Goal: Find contact information

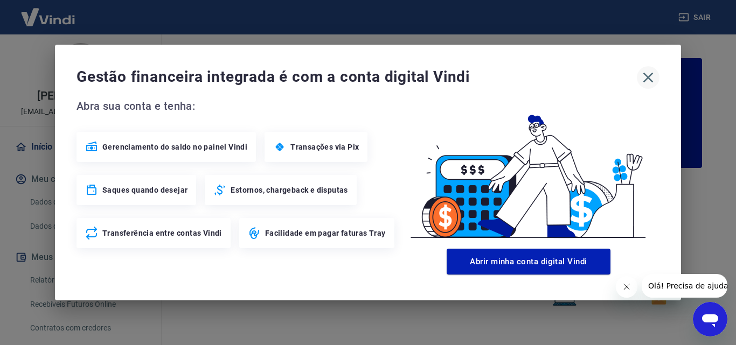
click at [647, 77] on icon "button" at bounding box center [648, 78] width 10 height 10
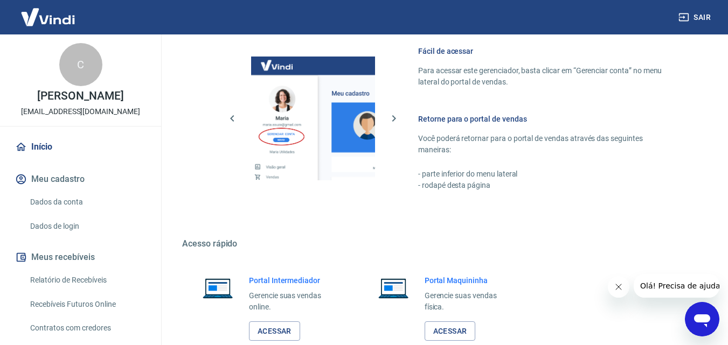
scroll to position [650, 0]
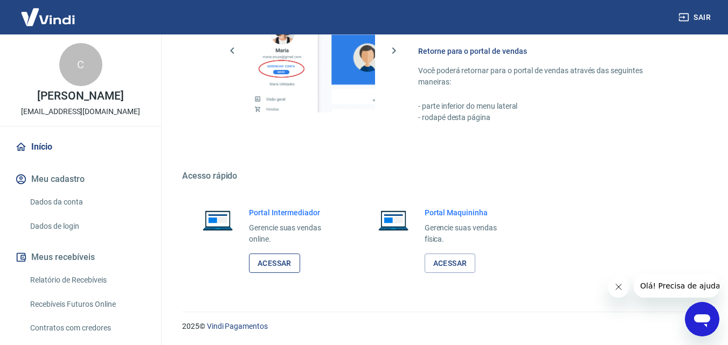
click at [275, 263] on link "Acessar" at bounding box center [274, 264] width 51 height 20
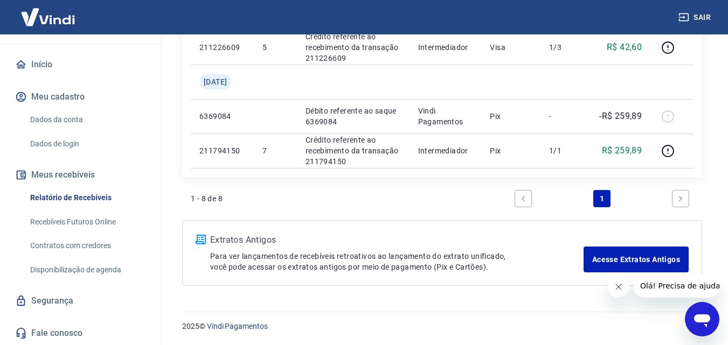
scroll to position [94, 0]
click at [52, 332] on link "Fale conosco" at bounding box center [80, 334] width 135 height 24
